Goal: Information Seeking & Learning: Understand process/instructions

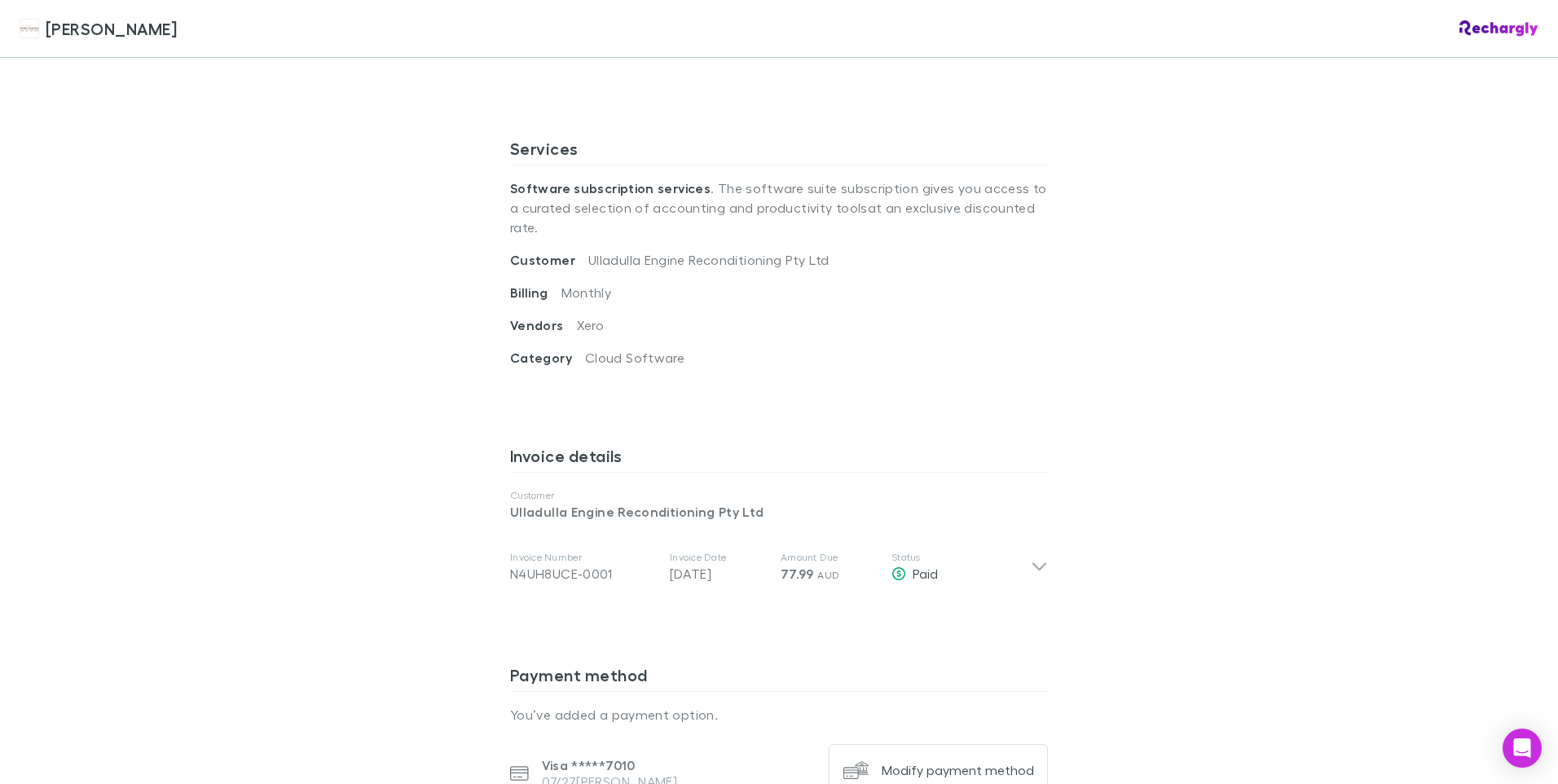
scroll to position [581, 0]
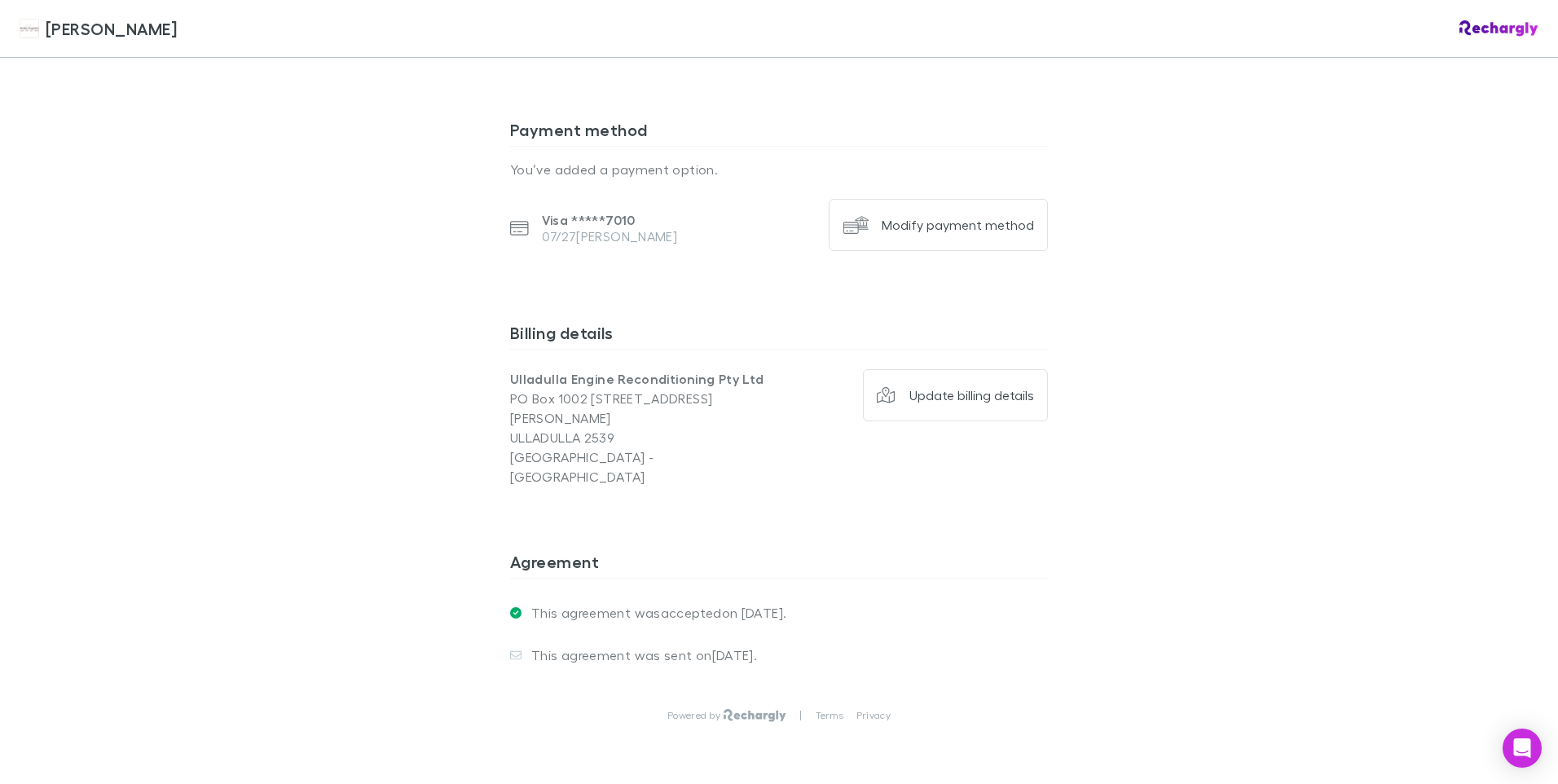
scroll to position [1070, 0]
